Goal: Task Accomplishment & Management: Manage account settings

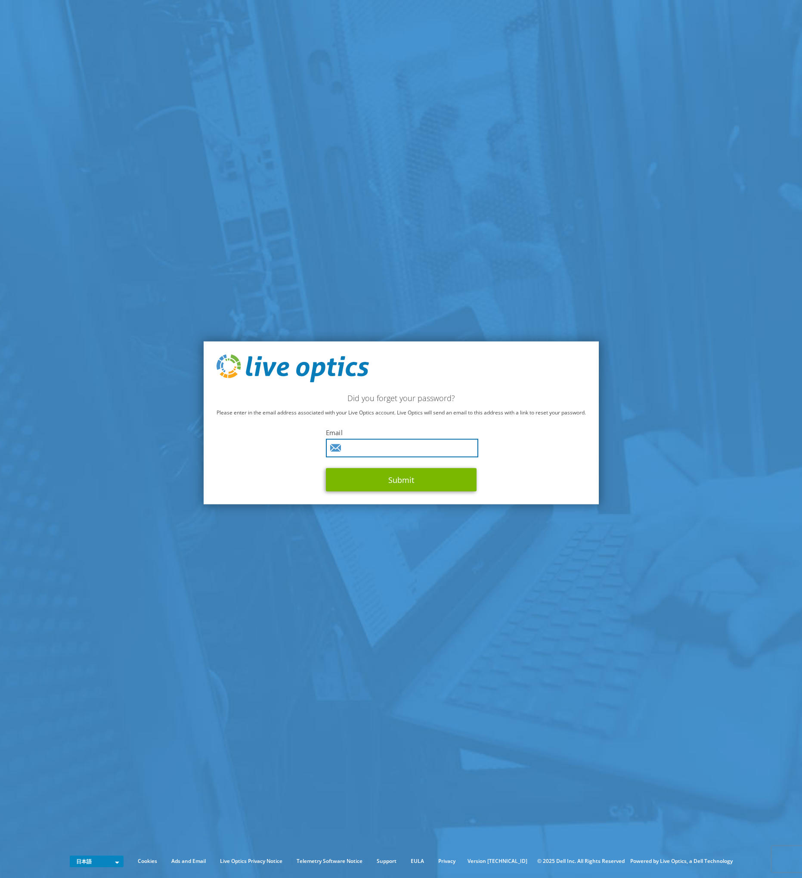
click at [405, 450] on input "text" at bounding box center [402, 448] width 152 height 19
type input "あ"
type input "a-furuta@act-systems.co.jp"
click at [412, 485] on button "Submit" at bounding box center [401, 479] width 151 height 23
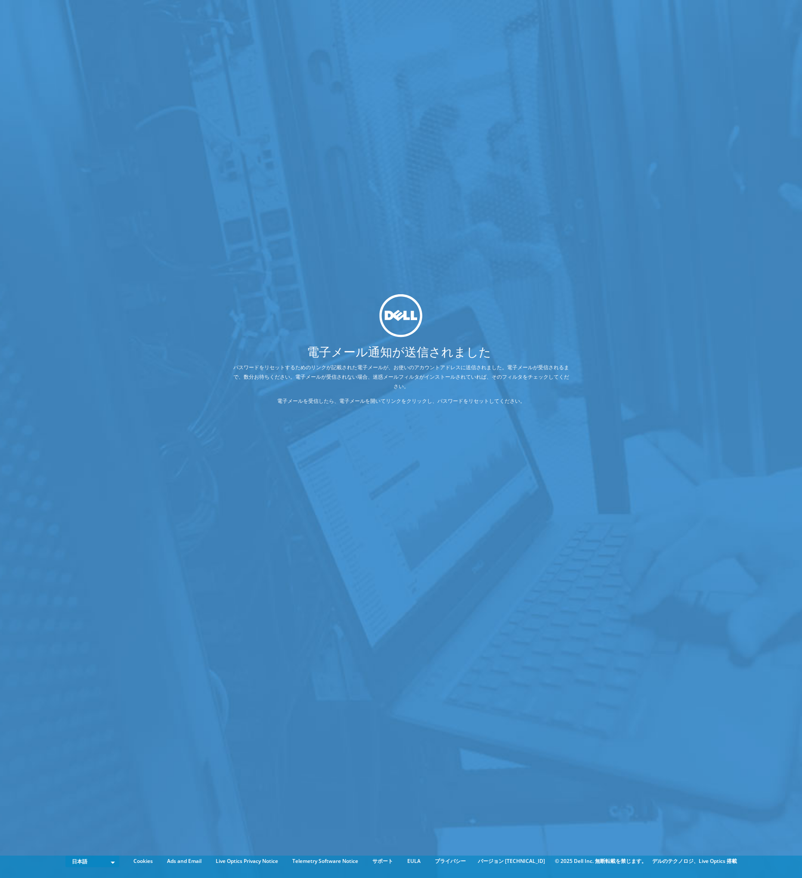
click at [247, 456] on div "電子メール通知が送信されました パスワードをリセットするためのリンクが記載された電子メールが、お使いのアカウントアドレスに送信されました。電子メールが受信され…" at bounding box center [401, 426] width 802 height 852
click at [589, 289] on div "電子メール通知が送信されました パスワードをリセットするためのリンクが記載された電子メールが、お使いのアカウントアドレスに送信されました。電子メールが受信され…" at bounding box center [401, 426] width 802 height 852
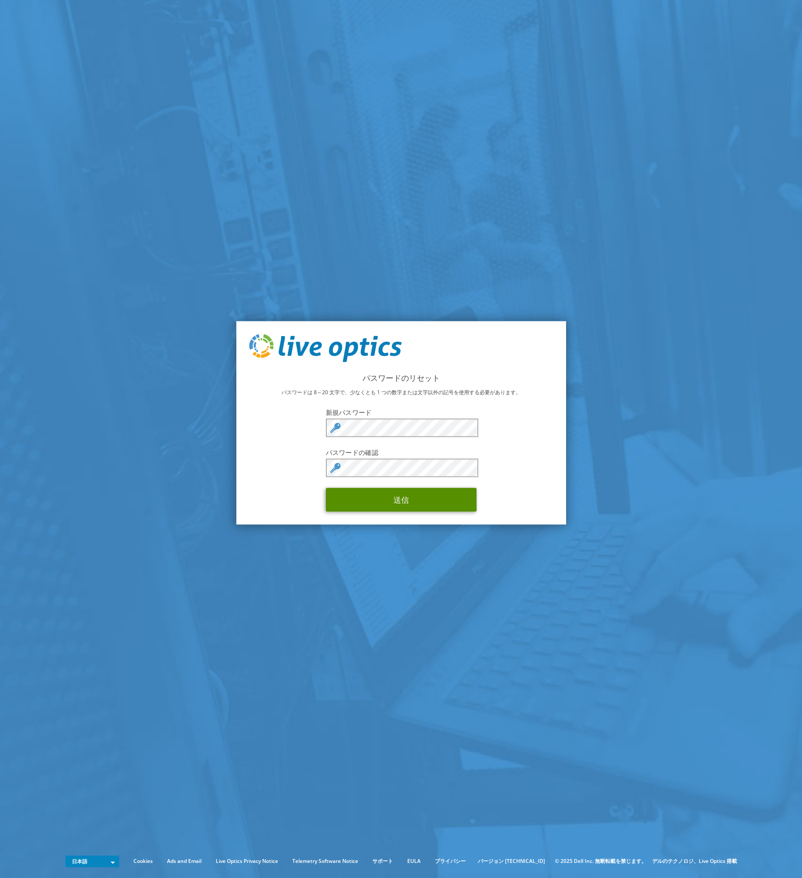
click at [401, 497] on button "送信" at bounding box center [401, 500] width 151 height 24
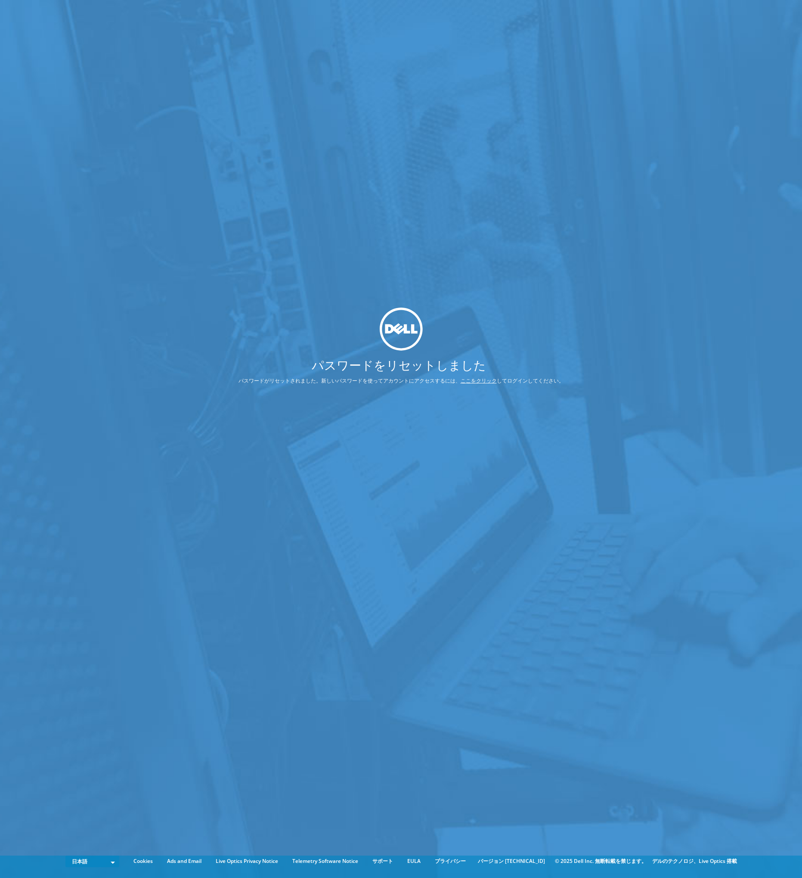
click at [473, 382] on link "ここをクリック" at bounding box center [479, 380] width 36 height 7
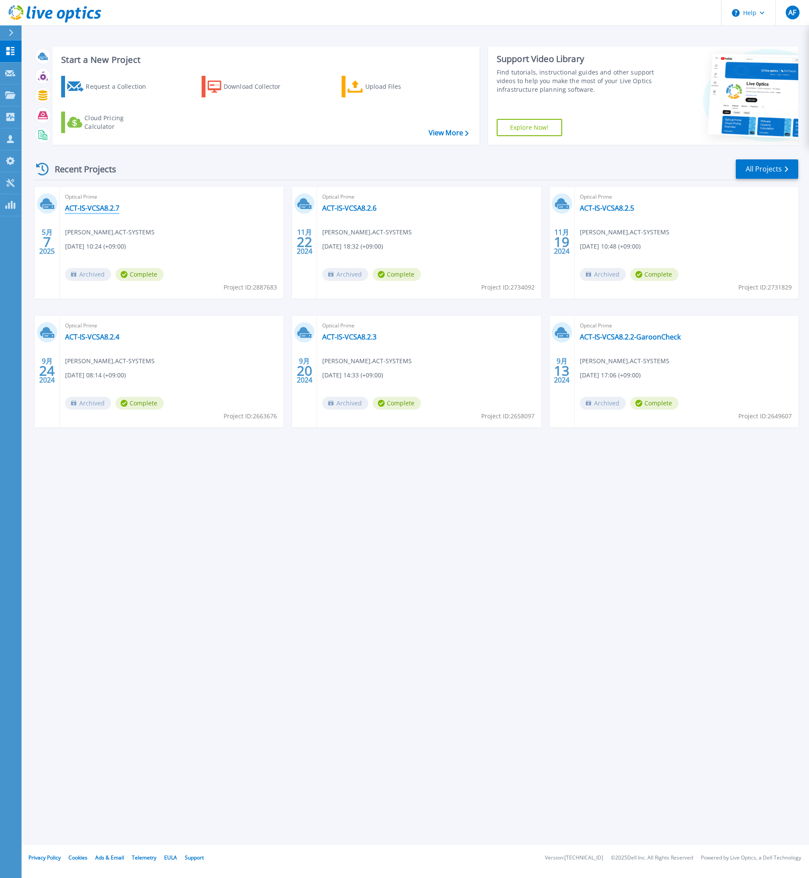
click at [91, 208] on link "ACT-IS-VCSA8.2.7" at bounding box center [92, 208] width 54 height 9
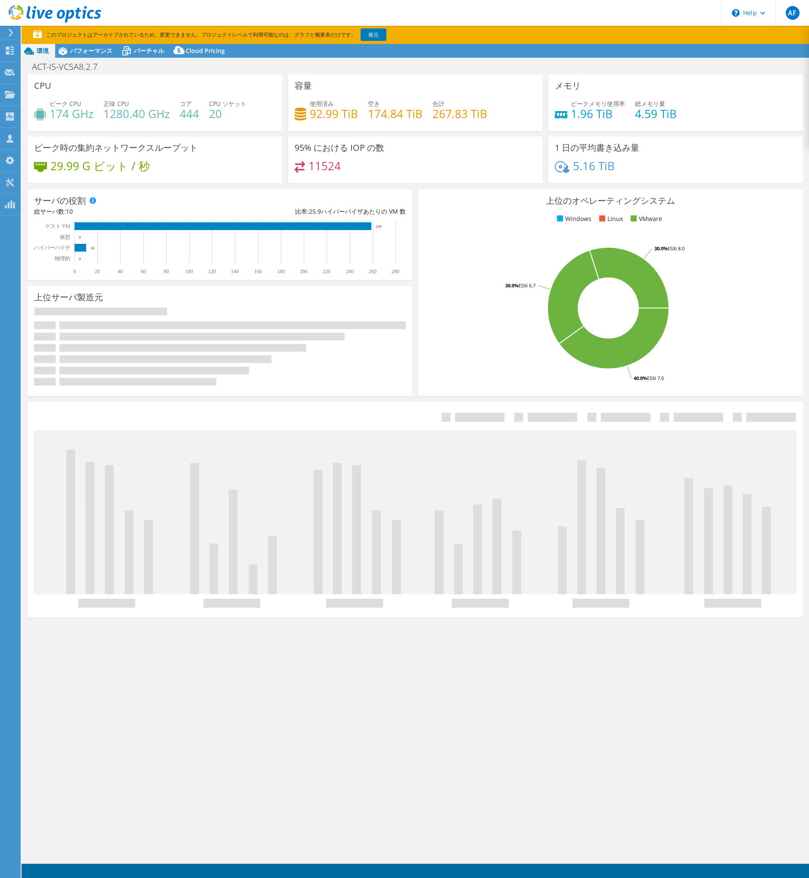
select select "[GEOGRAPHIC_DATA]"
select select "JPY"
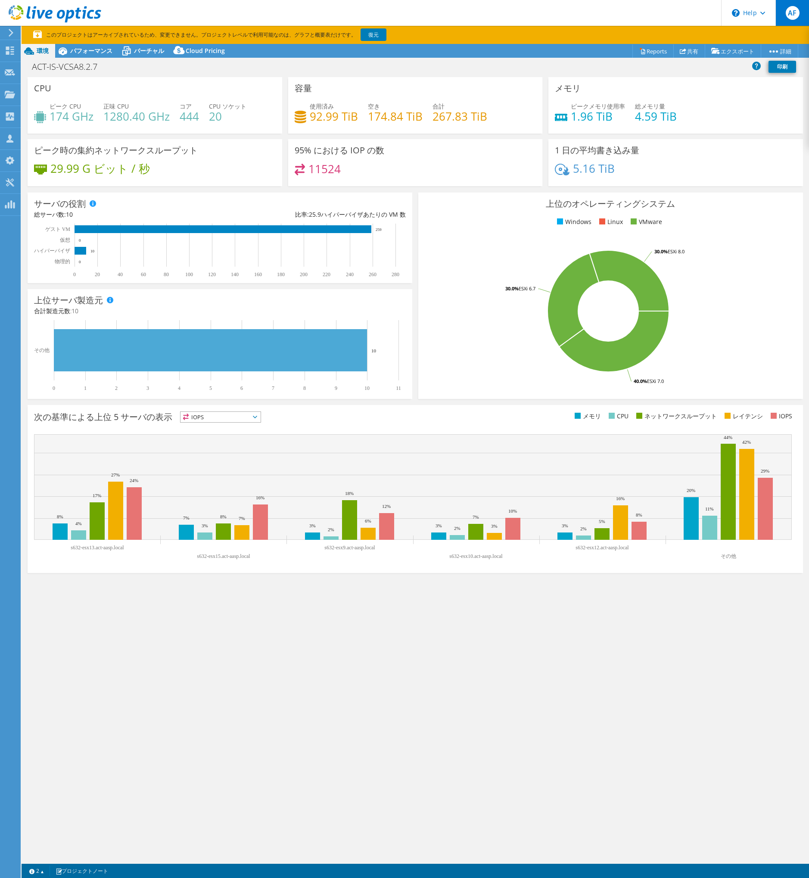
click at [795, 18] on span "AF" at bounding box center [792, 13] width 14 height 14
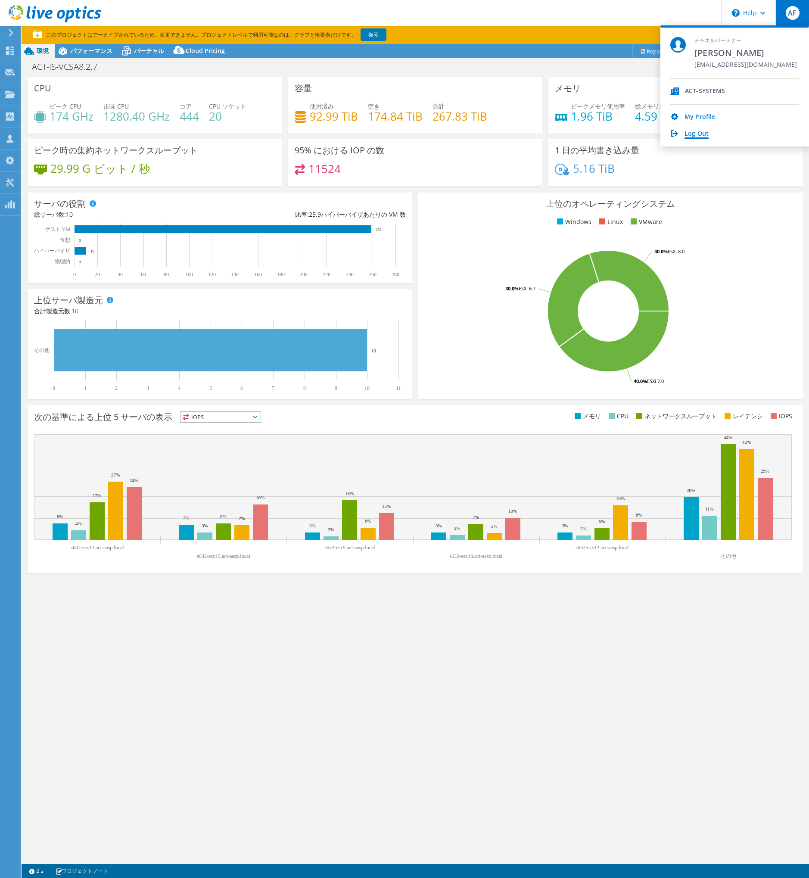
click at [699, 132] on link "Log Out" at bounding box center [696, 134] width 24 height 8
